Goal: Browse casually: Explore the website without a specific task or goal

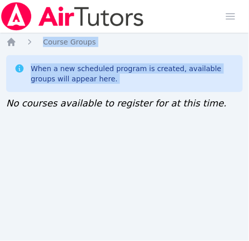
drag, startPoint x: 9, startPoint y: 141, endPoint x: 191, endPoint y: -62, distance: 272.7
click at [191, 0] on html "Home Sessions Study Groups Students Messages Open user menu Jennifer (Jen) Grub…" at bounding box center [124, 120] width 249 height 241
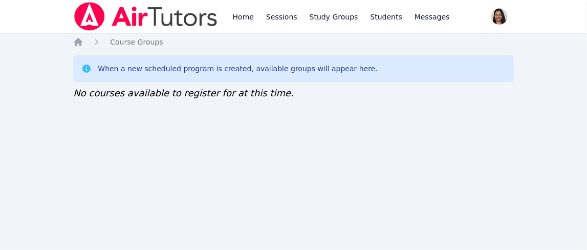
click at [281, 18] on link "Sessions" at bounding box center [281, 16] width 35 height 33
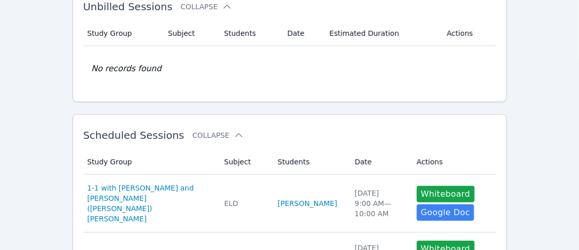
scroll to position [47, 0]
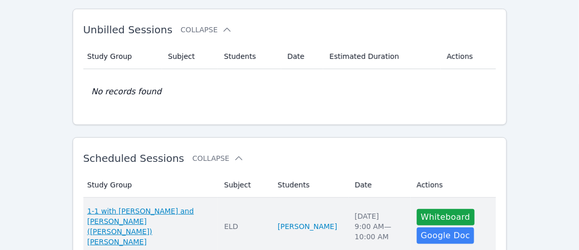
click at [164, 216] on span "1-1 with Rey MacKay and Jennifer (Jen) Grubbs" at bounding box center [149, 226] width 125 height 41
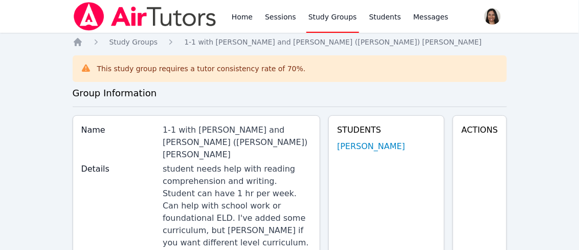
click at [313, 19] on link "Study Groups" at bounding box center [332, 16] width 53 height 33
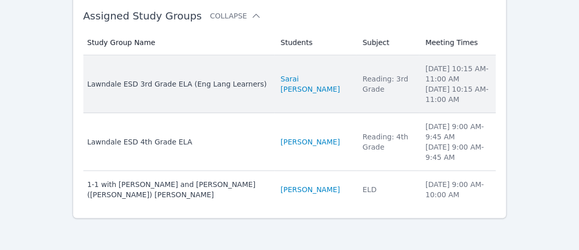
scroll to position [114, 0]
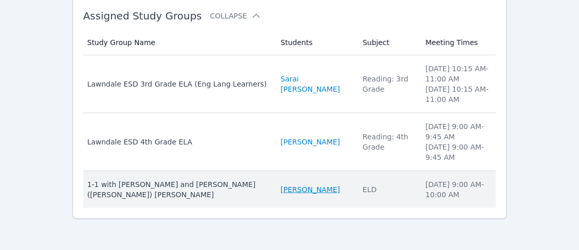
click at [281, 184] on link "Rey MacKay" at bounding box center [310, 189] width 59 height 10
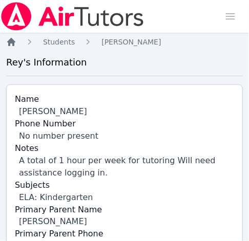
click at [14, 41] on icon "Breadcrumb" at bounding box center [11, 42] width 8 height 8
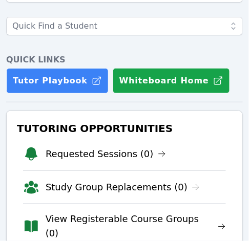
scroll to position [172, 0]
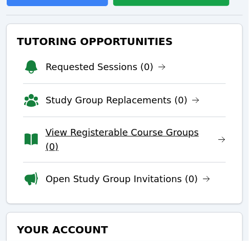
click at [156, 137] on link "View Registerable Course Groups (0)" at bounding box center [136, 139] width 180 height 29
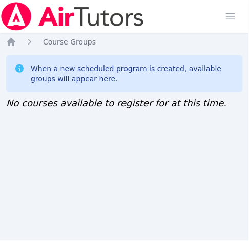
click at [10, 166] on div "Home Sessions Study Groups Students Messages Open user menu [PERSON_NAME] ([PER…" at bounding box center [124, 120] width 249 height 241
click at [15, 116] on div "Home Sessions Study Groups Students Messages Open user menu [PERSON_NAME] ([PER…" at bounding box center [124, 120] width 249 height 241
click at [11, 162] on div "Home Sessions Study Groups Students Messages Open user menu Jennifer (Jen) Grub…" at bounding box center [124, 120] width 249 height 241
